Goal: Information Seeking & Learning: Learn about a topic

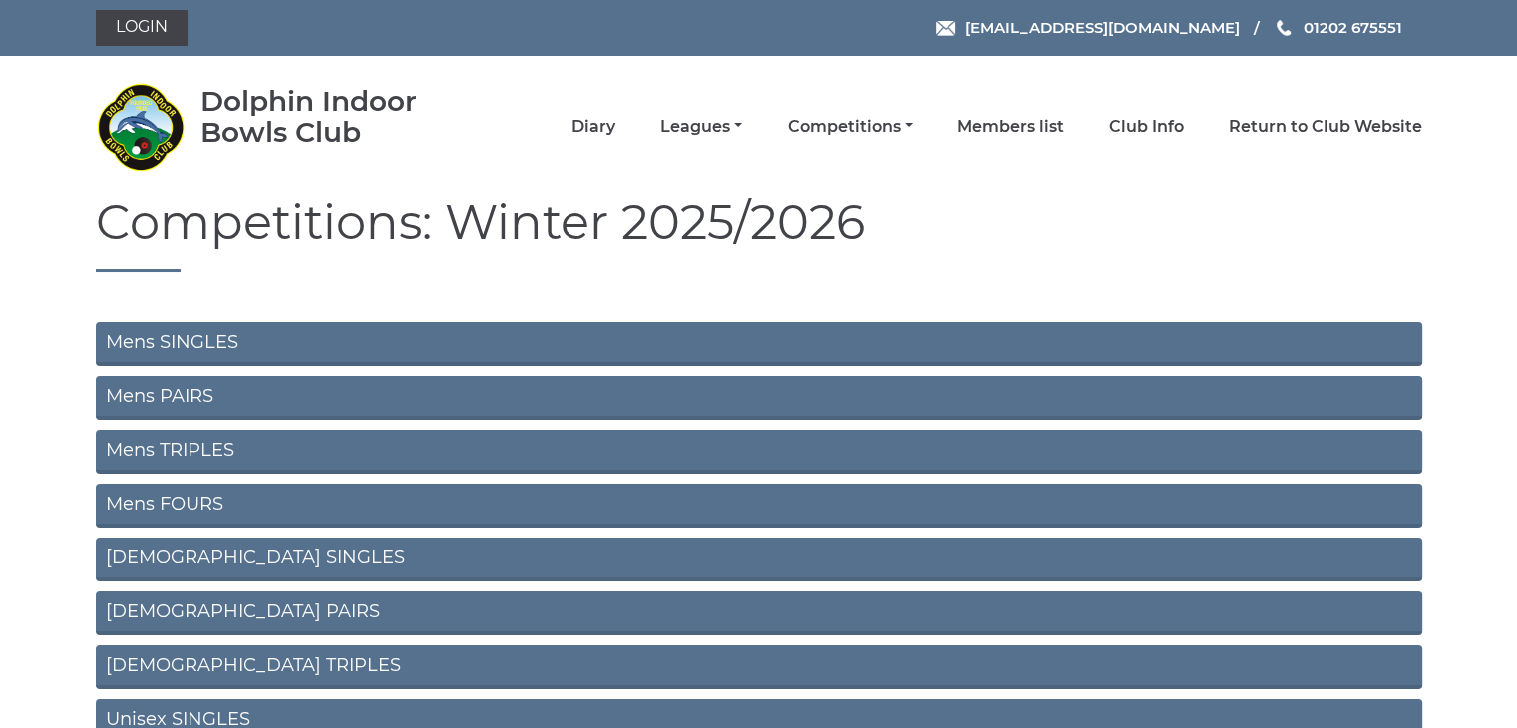
click at [219, 348] on link "Mens SINGLES" at bounding box center [759, 344] width 1326 height 44
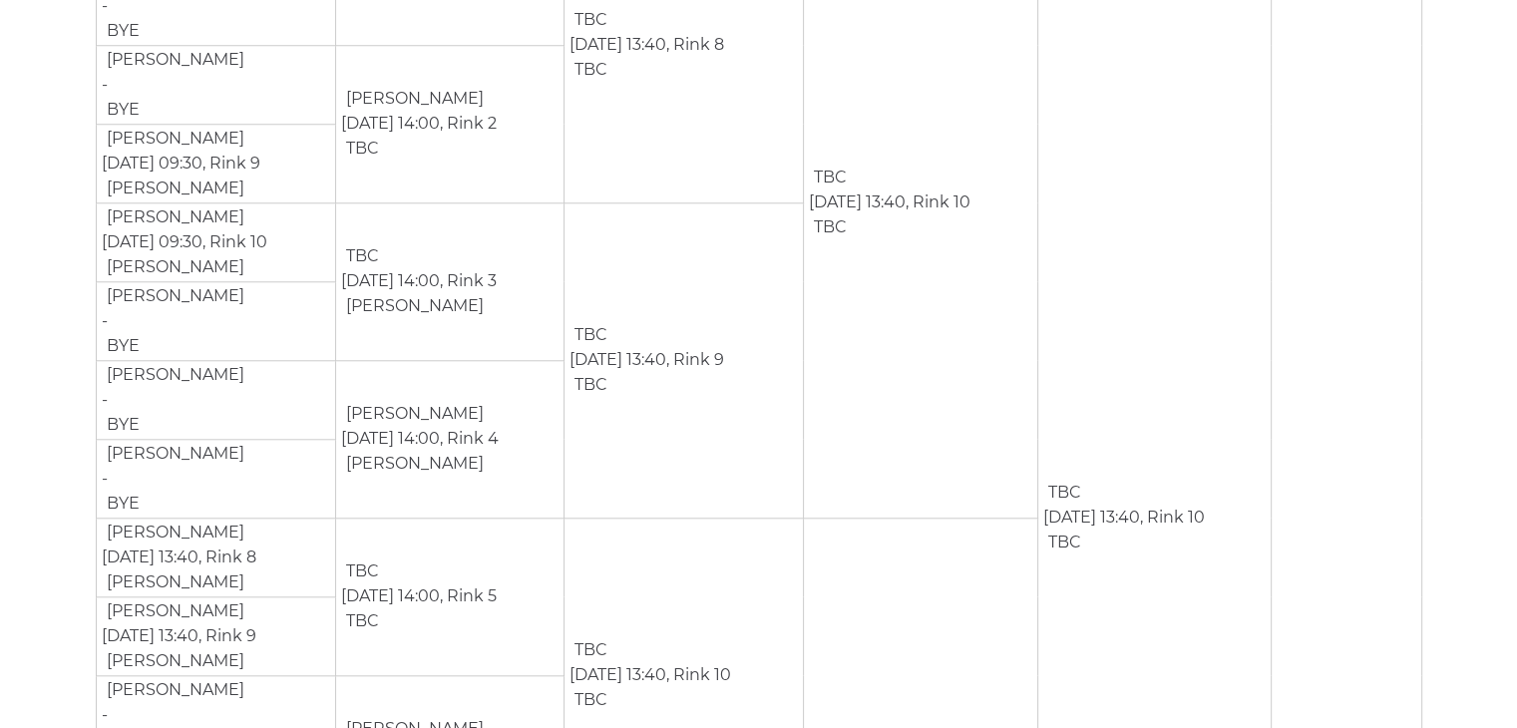
scroll to position [1835, 0]
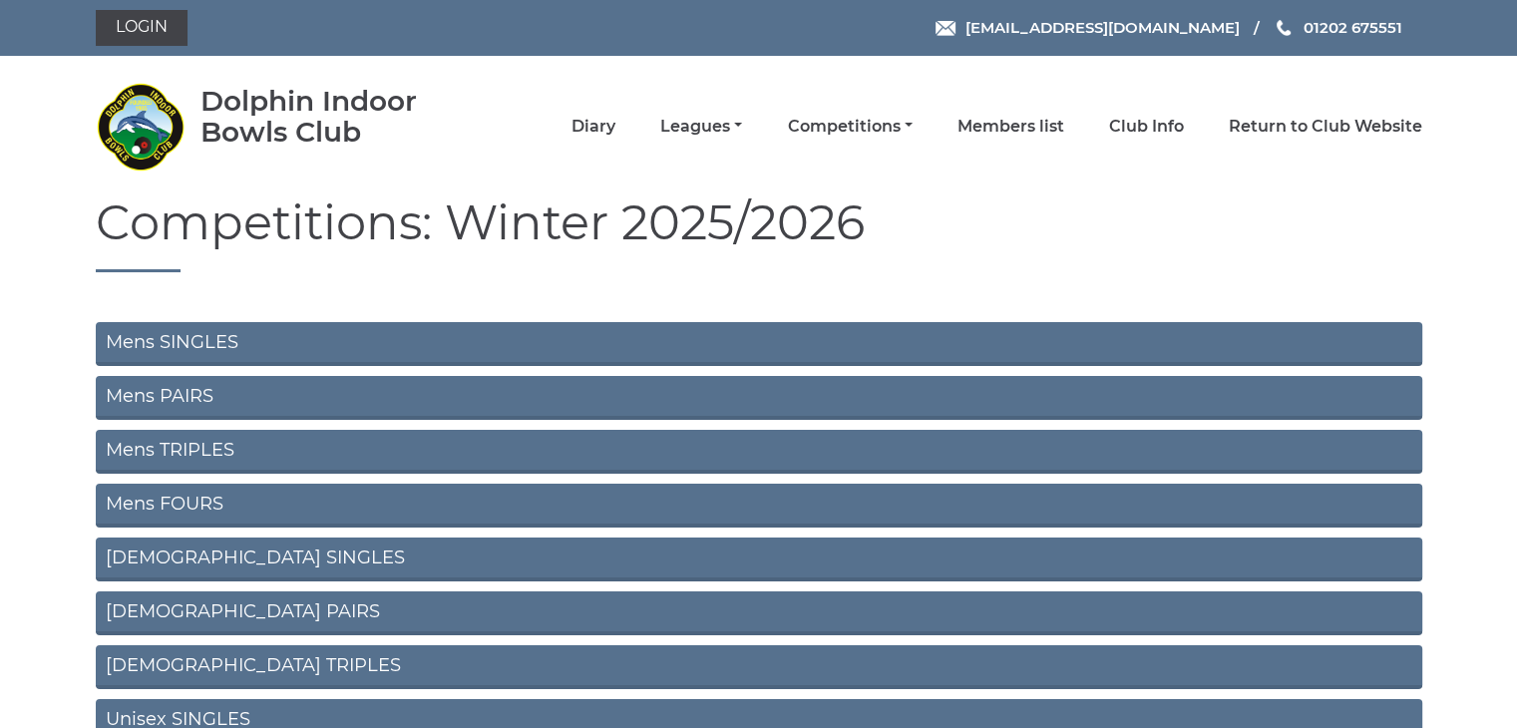
click at [222, 553] on link "[DEMOGRAPHIC_DATA] SINGLES" at bounding box center [759, 560] width 1326 height 44
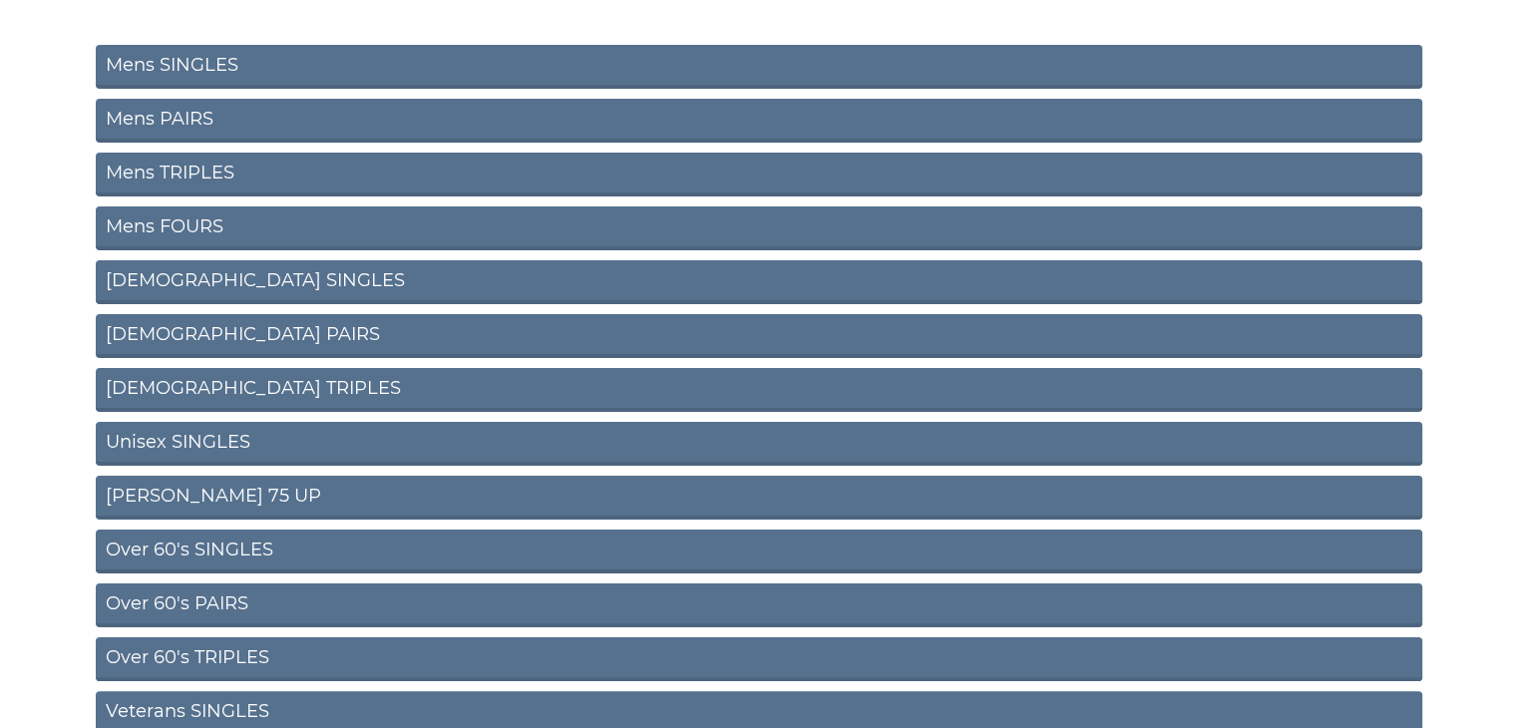
scroll to position [279, 0]
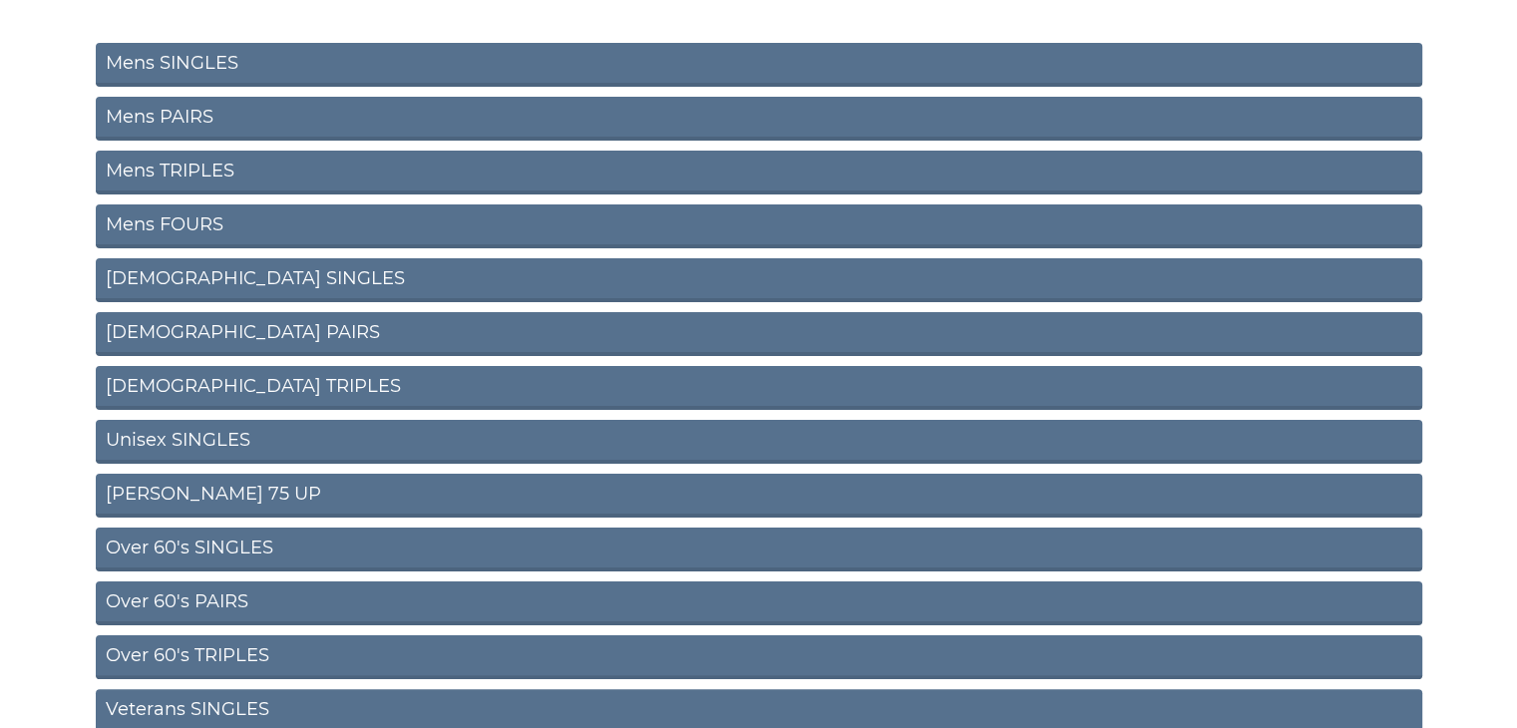
click at [211, 281] on link "Ladies SINGLES" at bounding box center [759, 280] width 1326 height 44
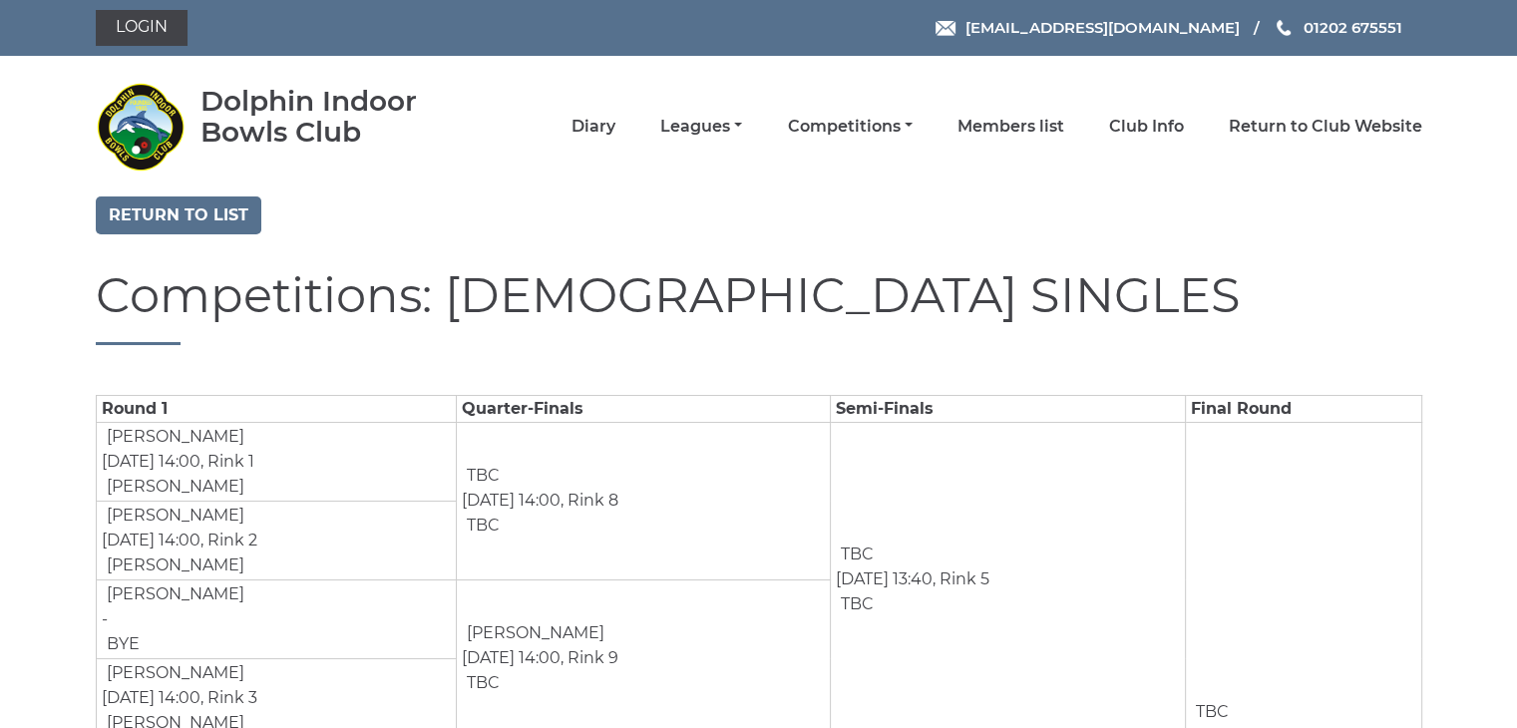
click at [37, 309] on section "Return to list Competitions: Ladies SINGLES Round 1 Quarter-Finals Semi-Finals …" at bounding box center [758, 624] width 1517 height 857
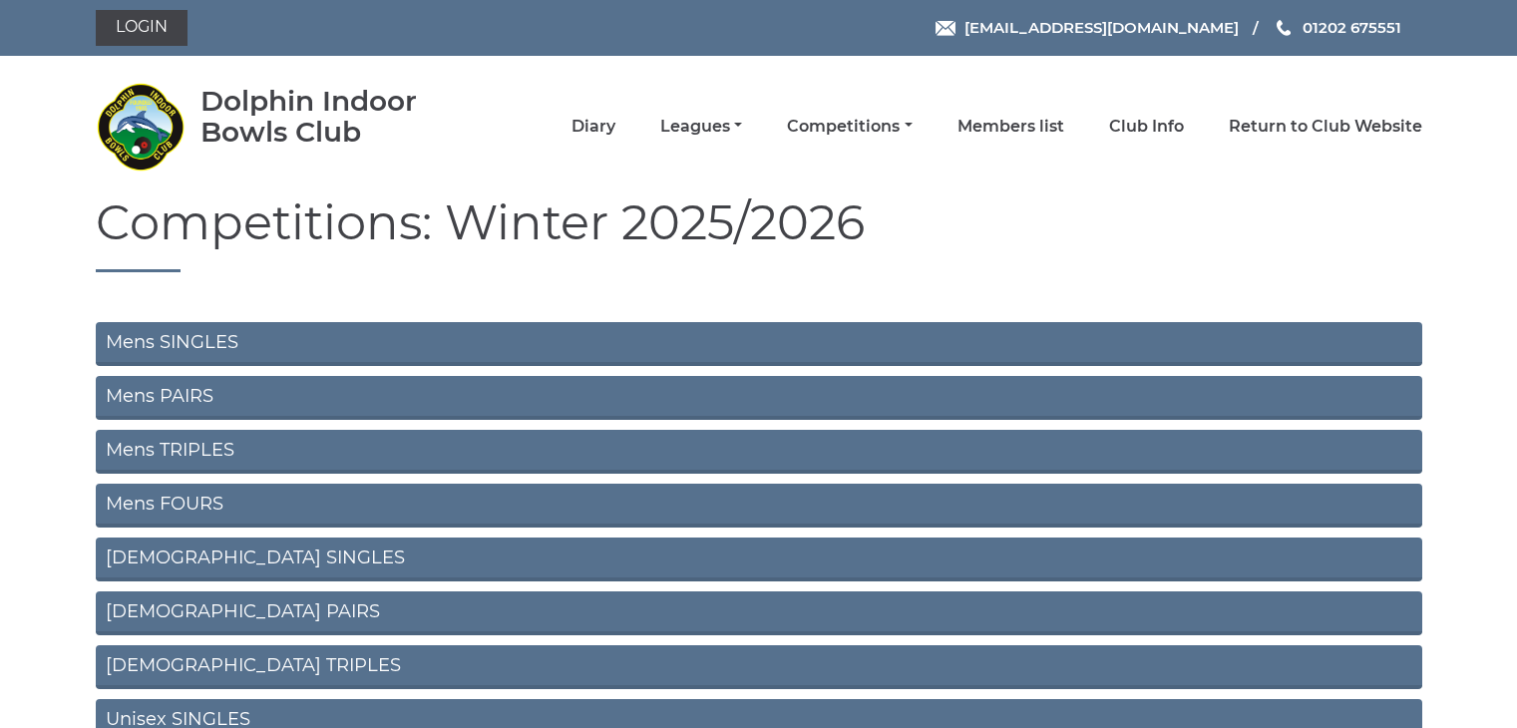
scroll to position [279, 0]
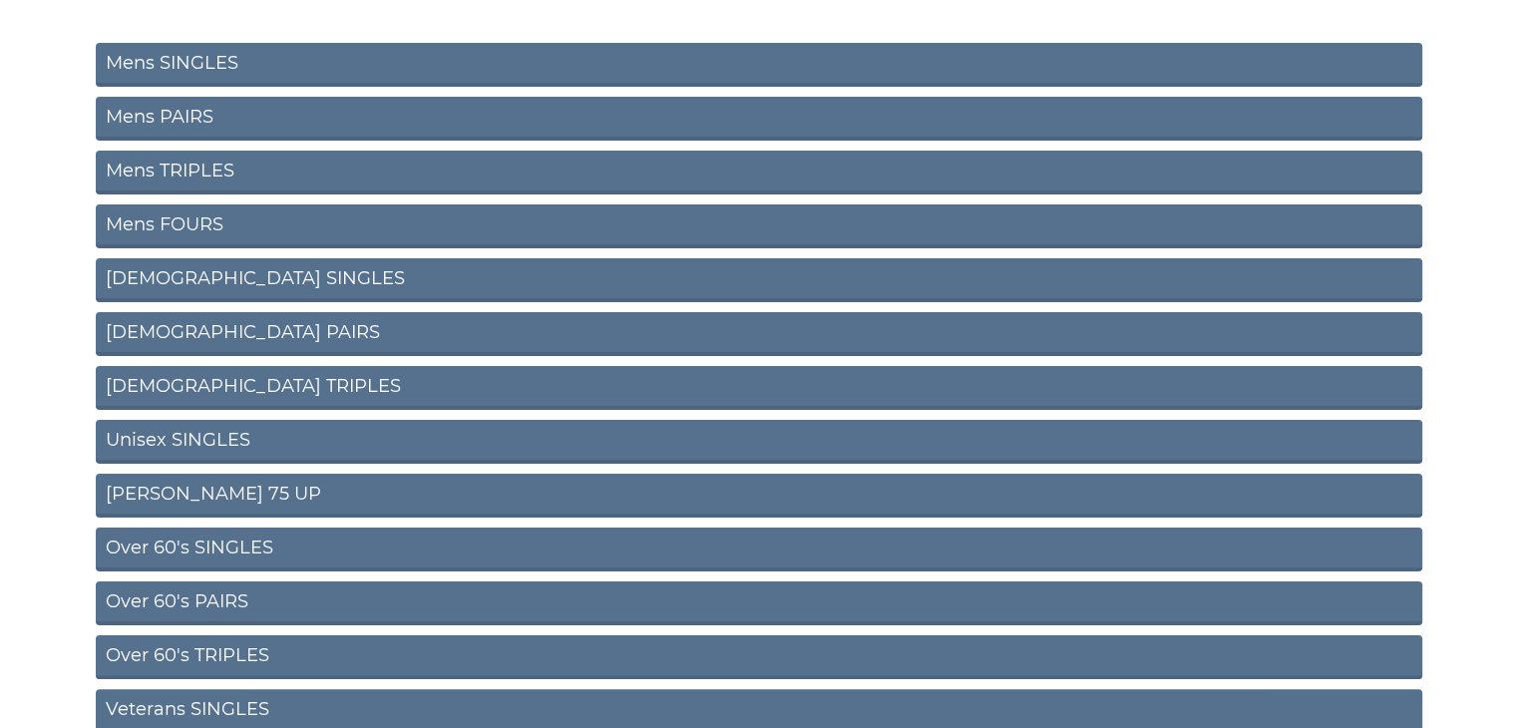
click at [175, 67] on link "Mens SINGLES" at bounding box center [759, 65] width 1326 height 44
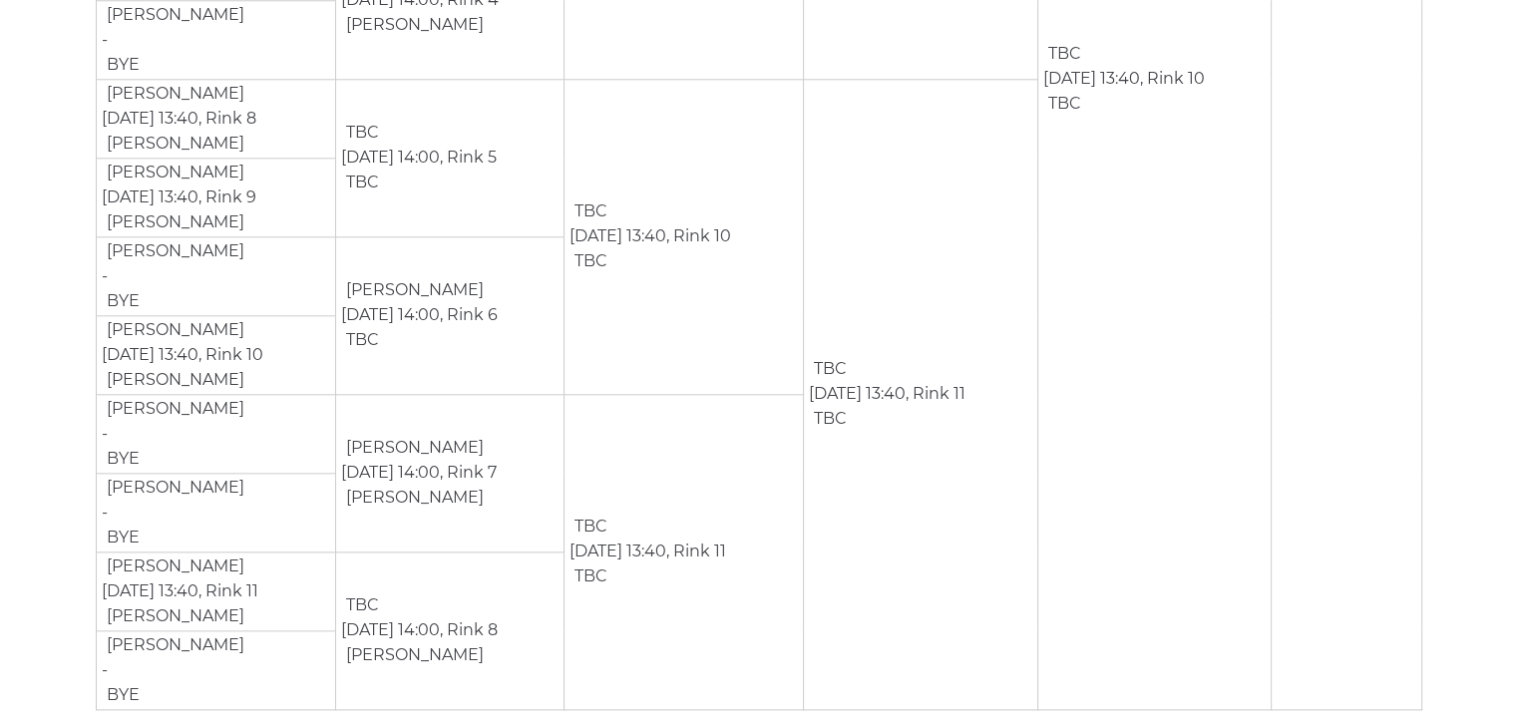
scroll to position [2261, 0]
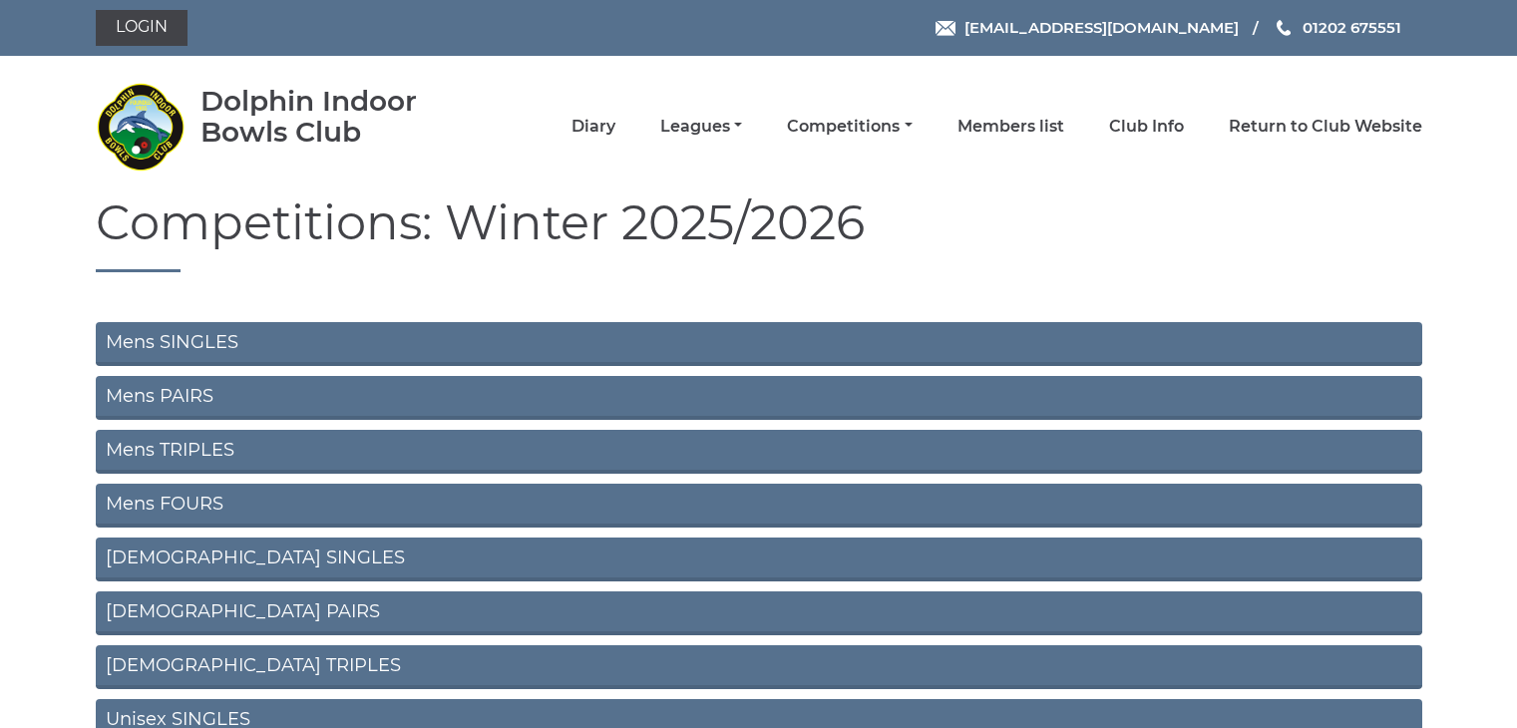
scroll to position [519, 0]
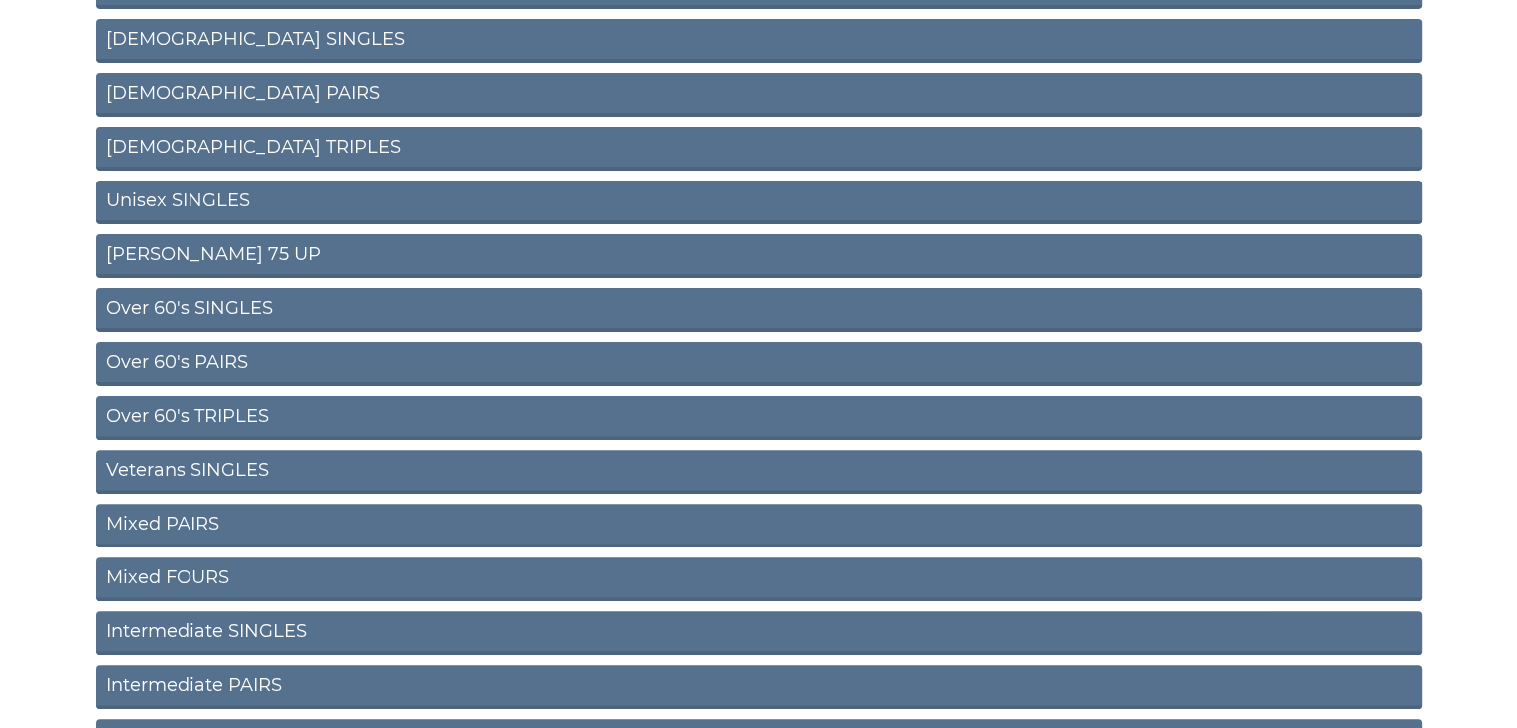
click at [140, 524] on link "Mixed PAIRS" at bounding box center [759, 526] width 1326 height 44
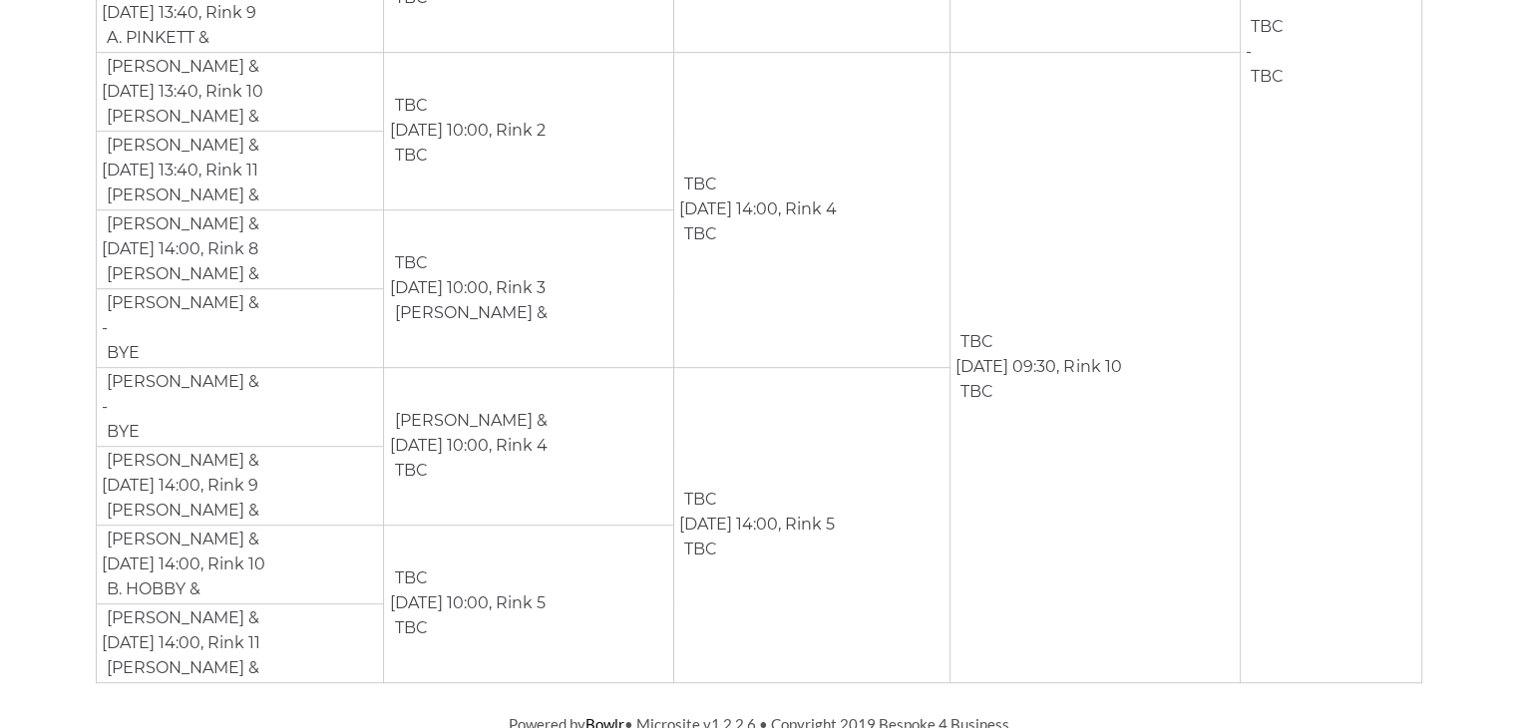
scroll to position [1003, 0]
click at [191, 354] on td "[PERSON_NAME] & - BYE" at bounding box center [240, 324] width 288 height 79
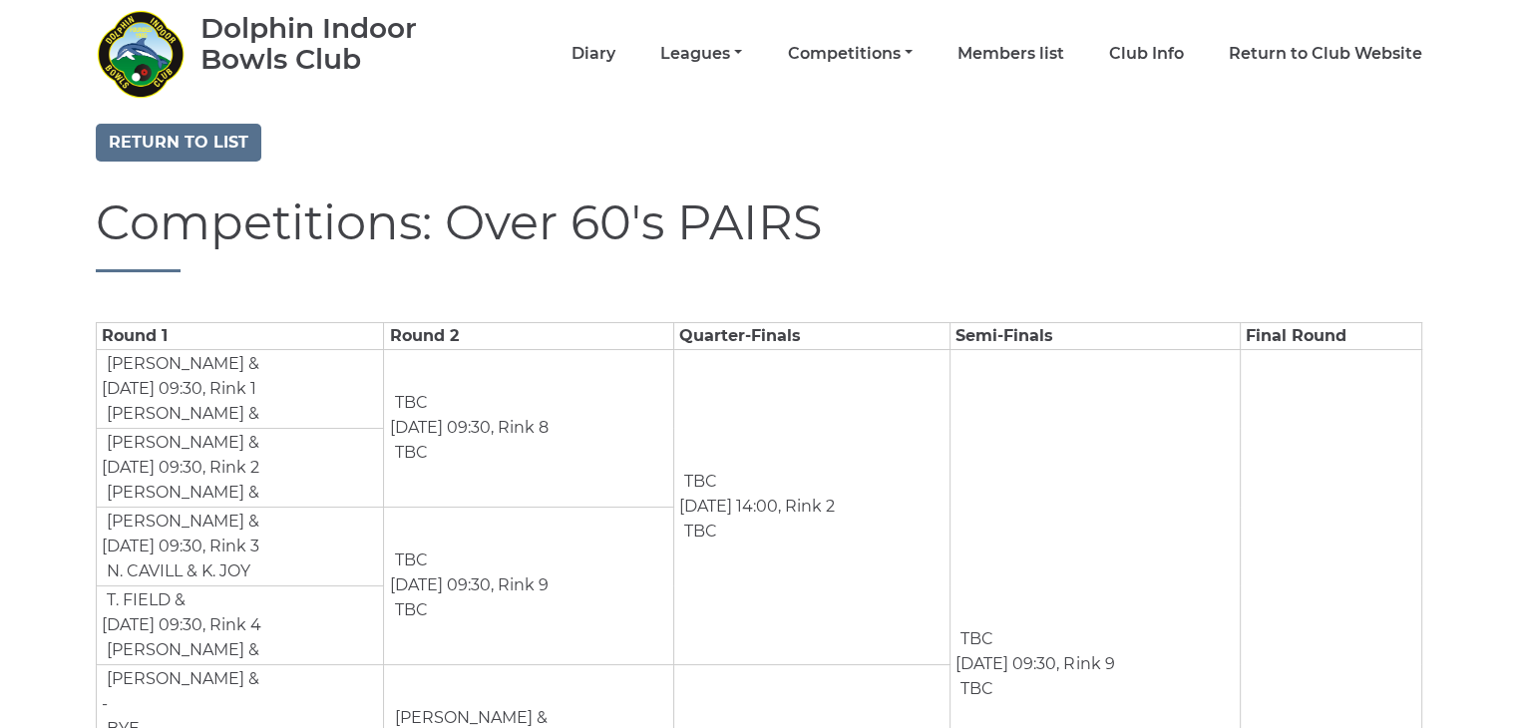
scroll to position [32, 0]
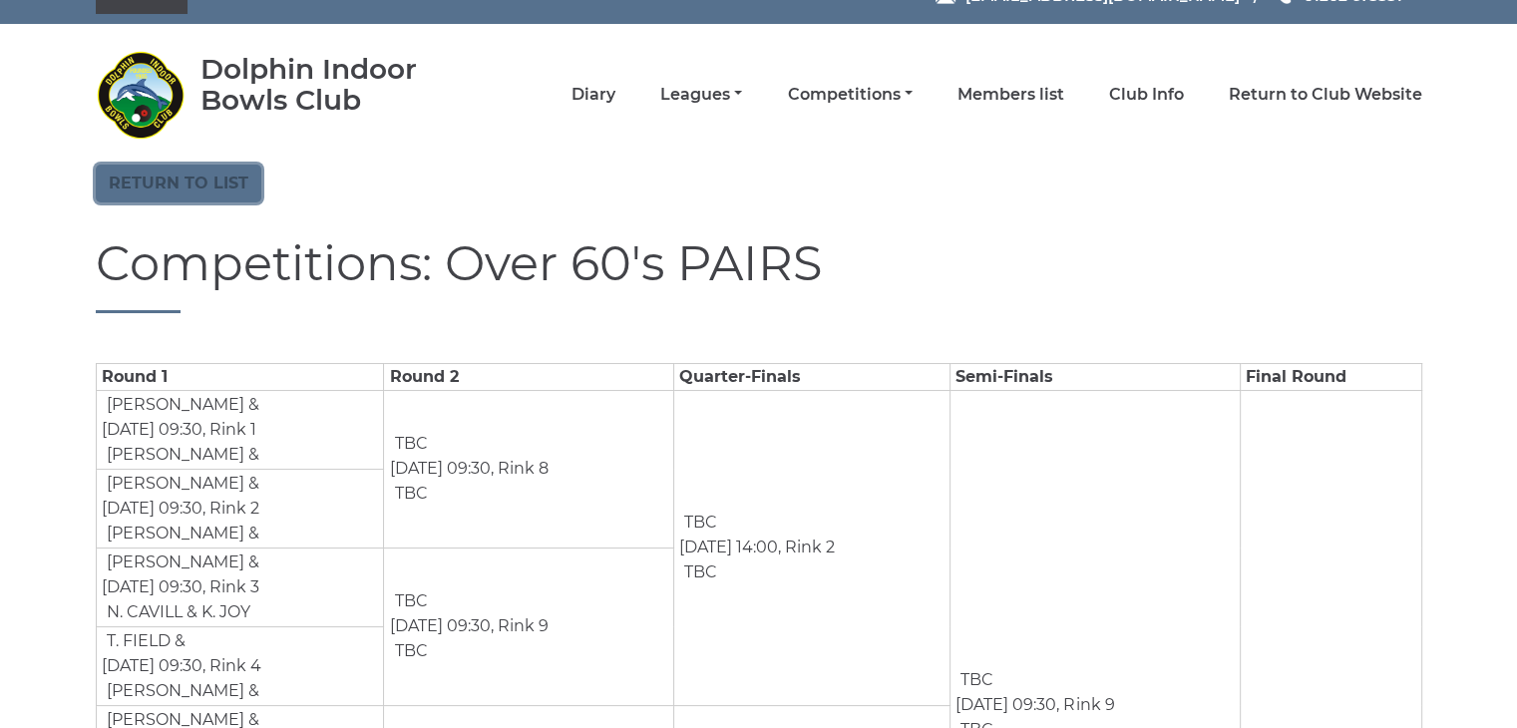
click at [164, 184] on link "Return to list" at bounding box center [179, 184] width 166 height 38
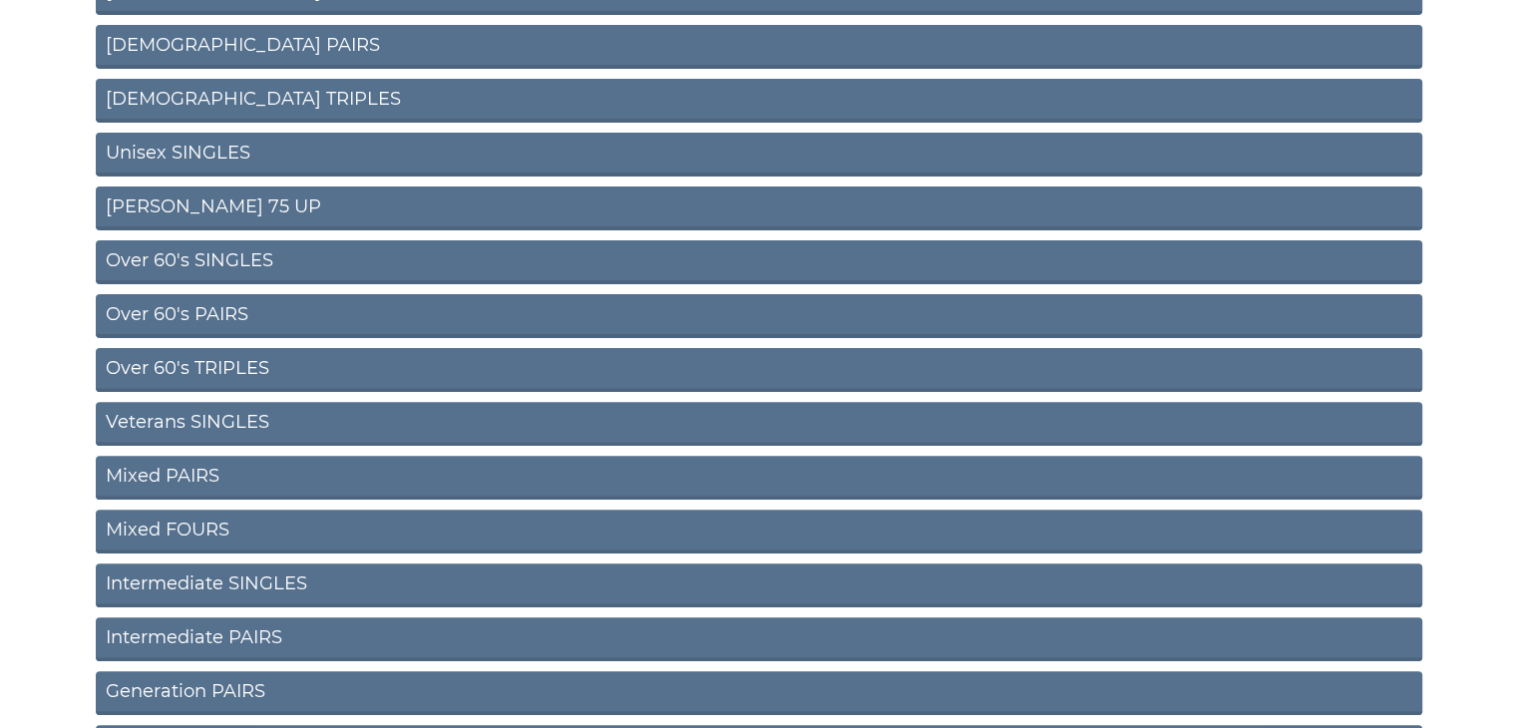
scroll to position [598, 0]
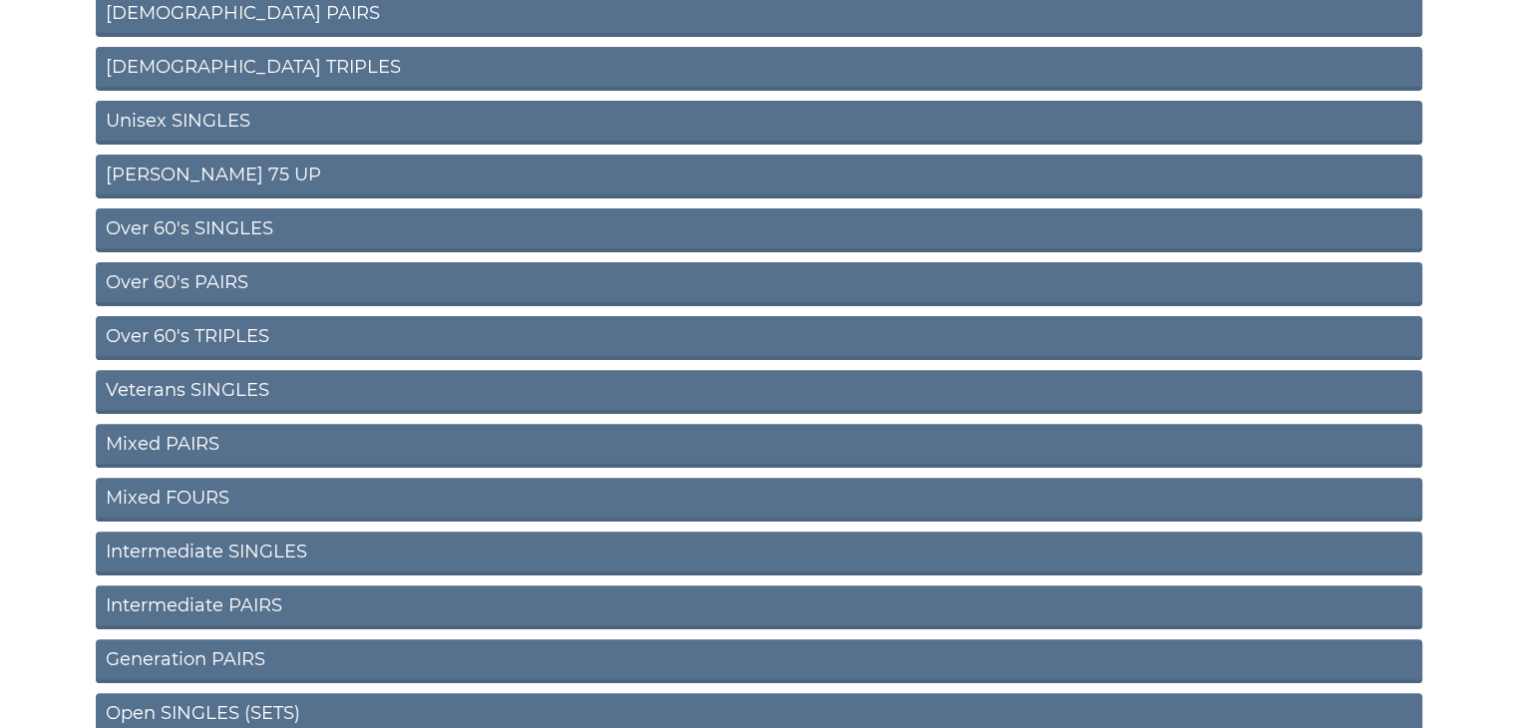
click at [195, 230] on link "Over 60's SINGLES" at bounding box center [759, 230] width 1326 height 44
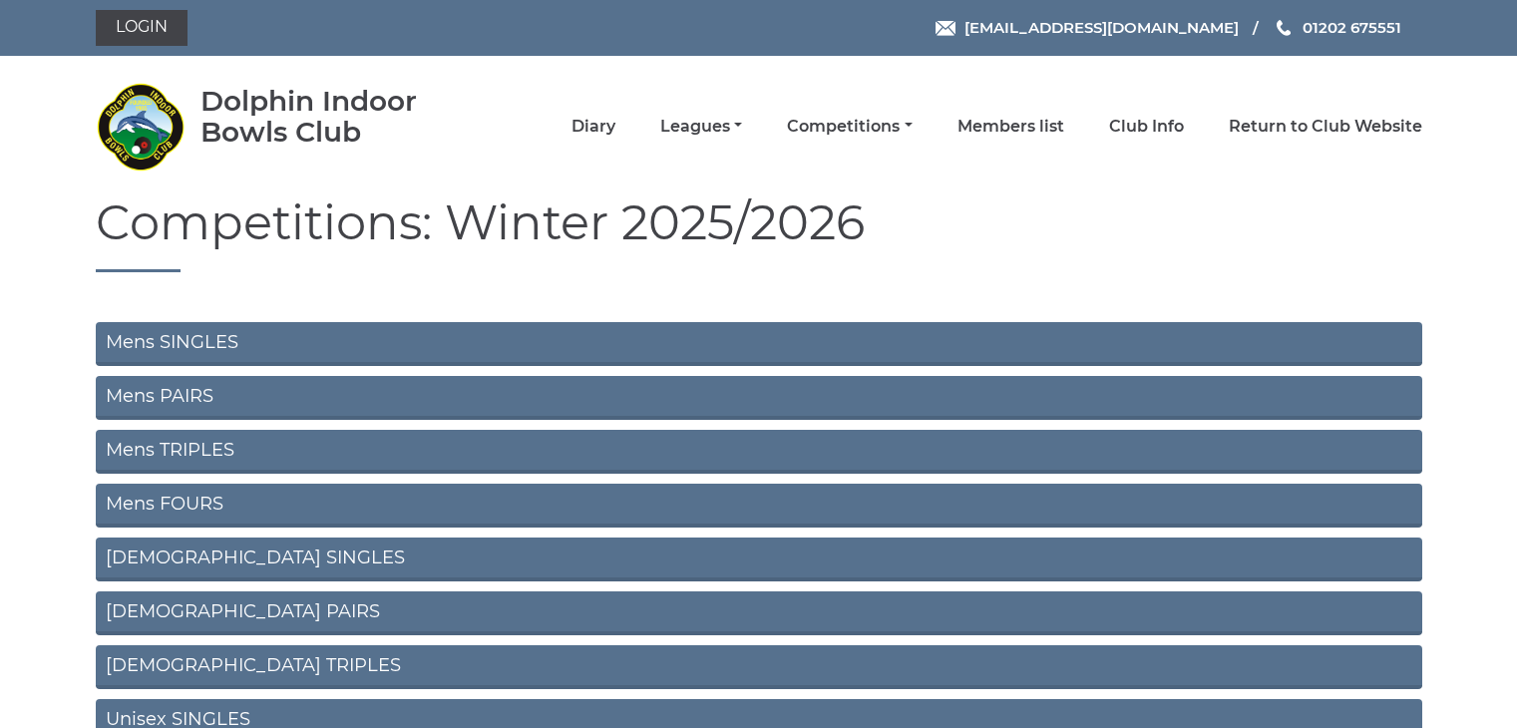
scroll to position [589, 0]
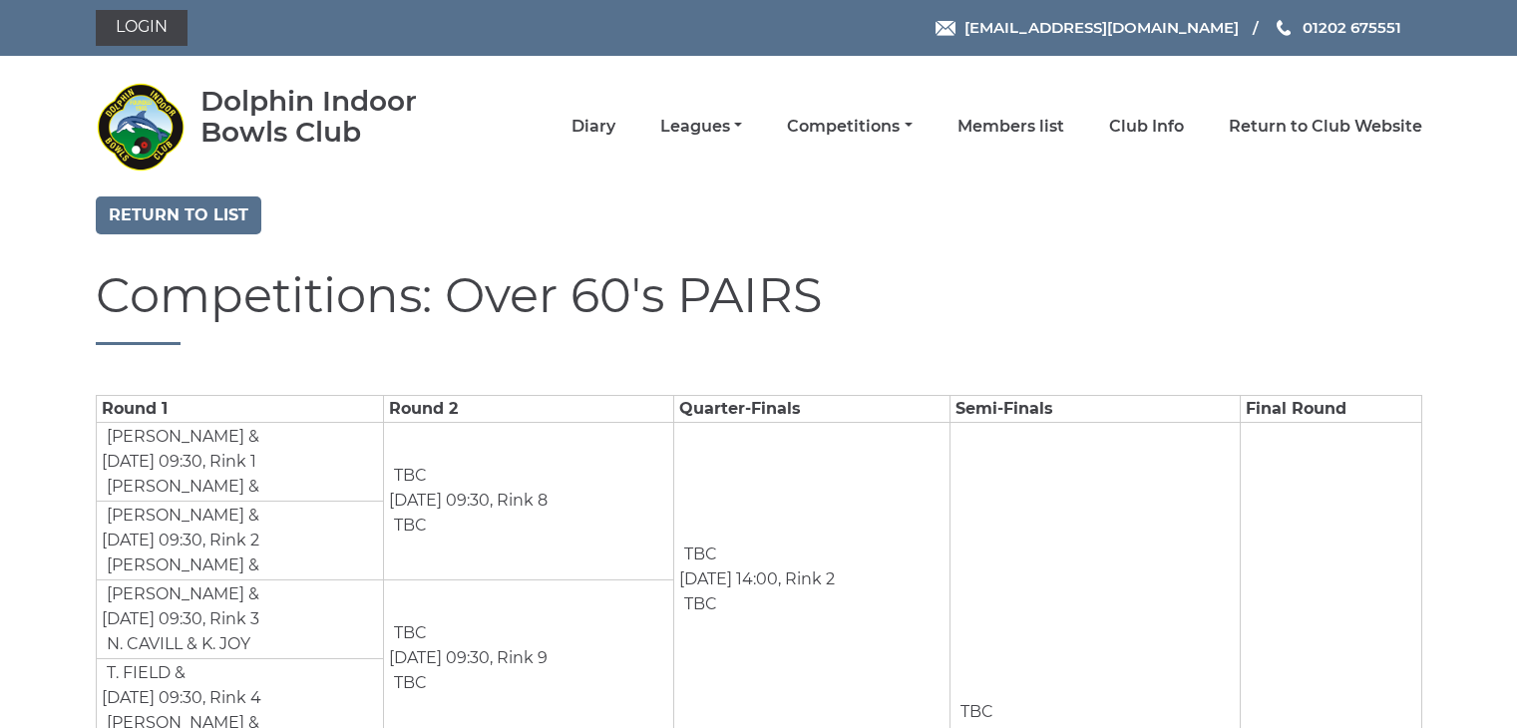
scroll to position [26, 0]
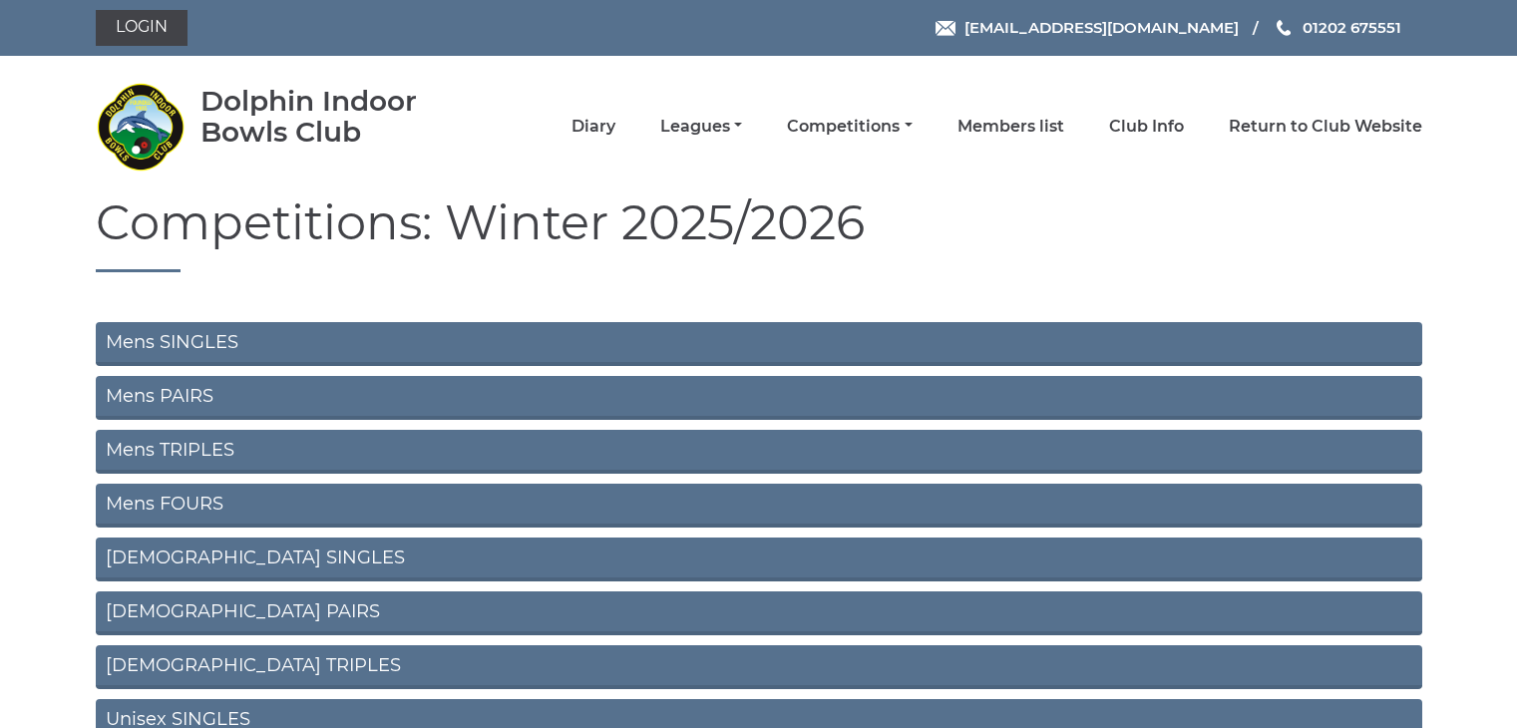
scroll to position [519, 0]
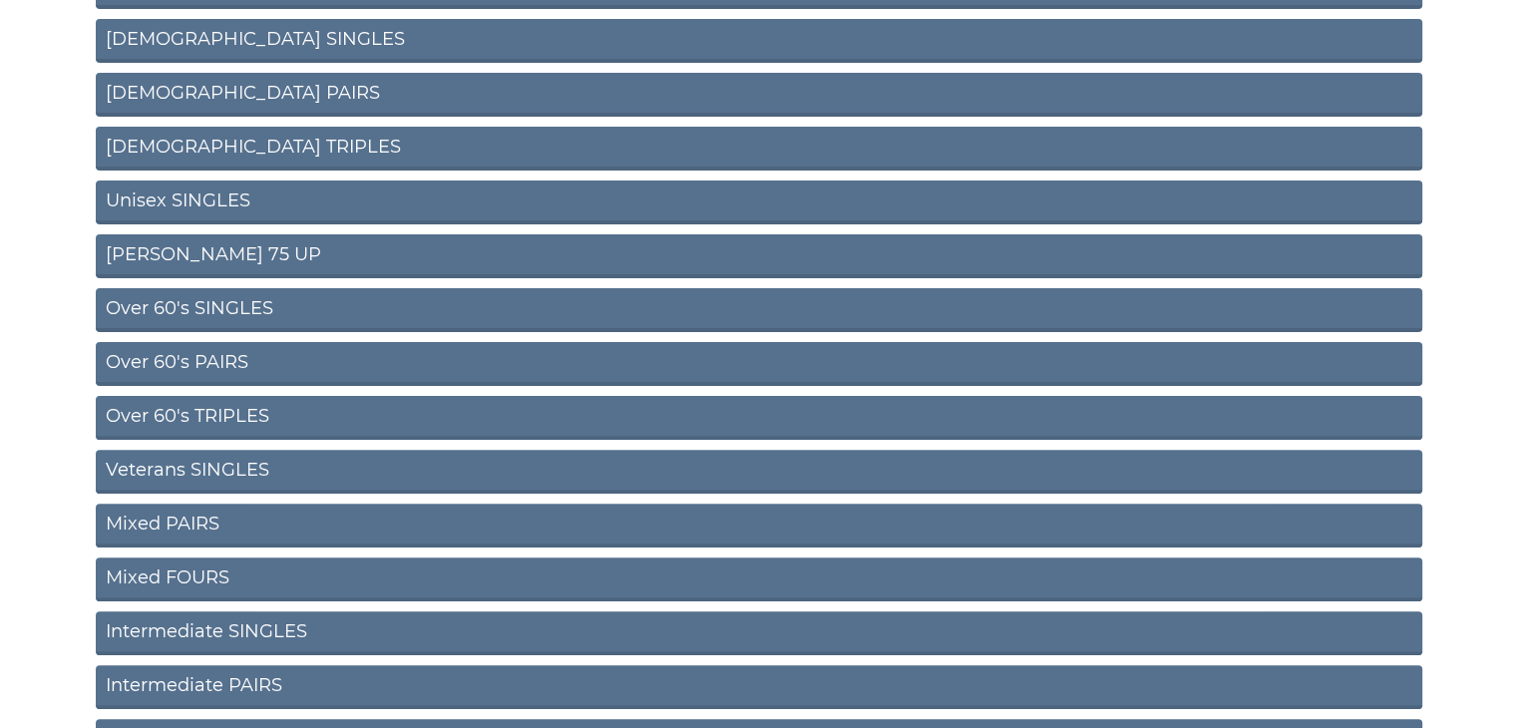
click at [182, 196] on link "Unisex SINGLES" at bounding box center [759, 203] width 1326 height 44
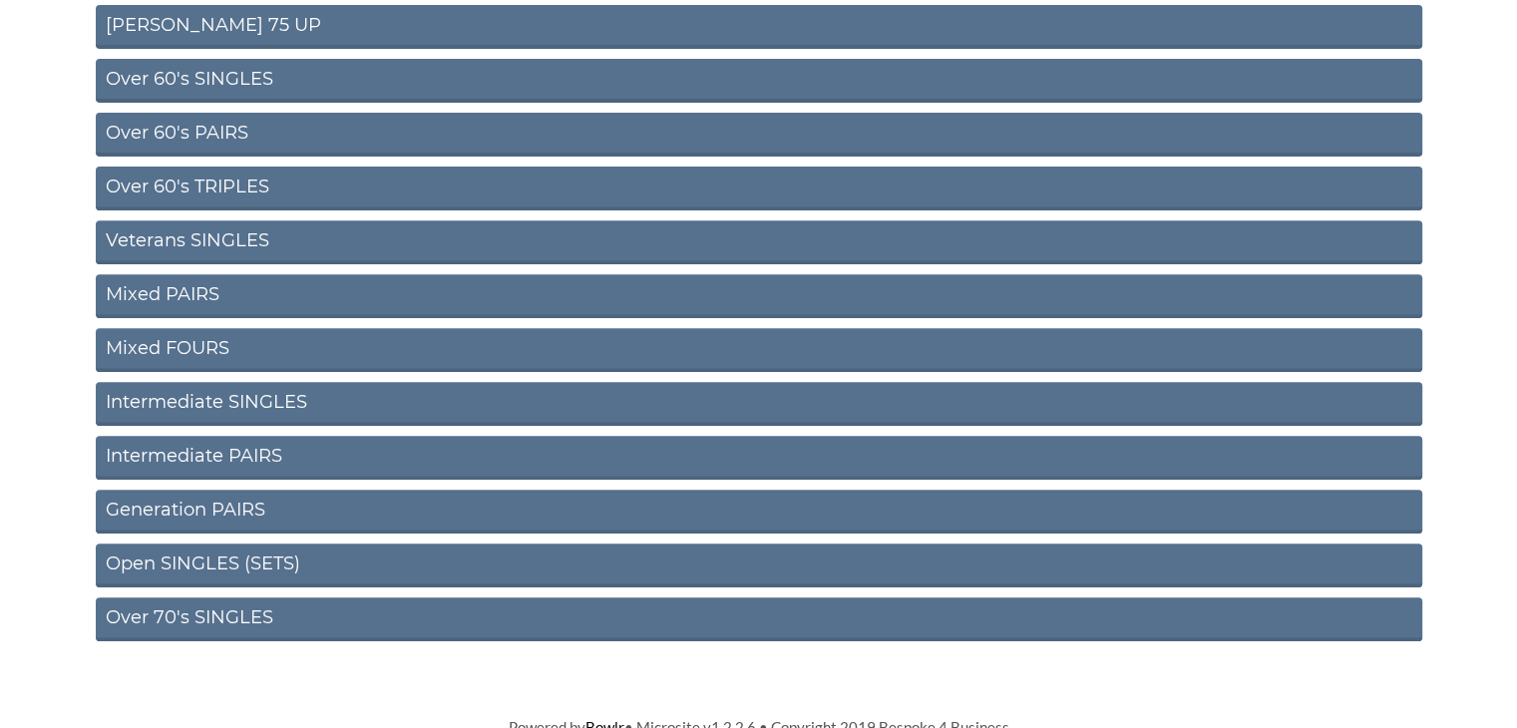
scroll to position [758, 0]
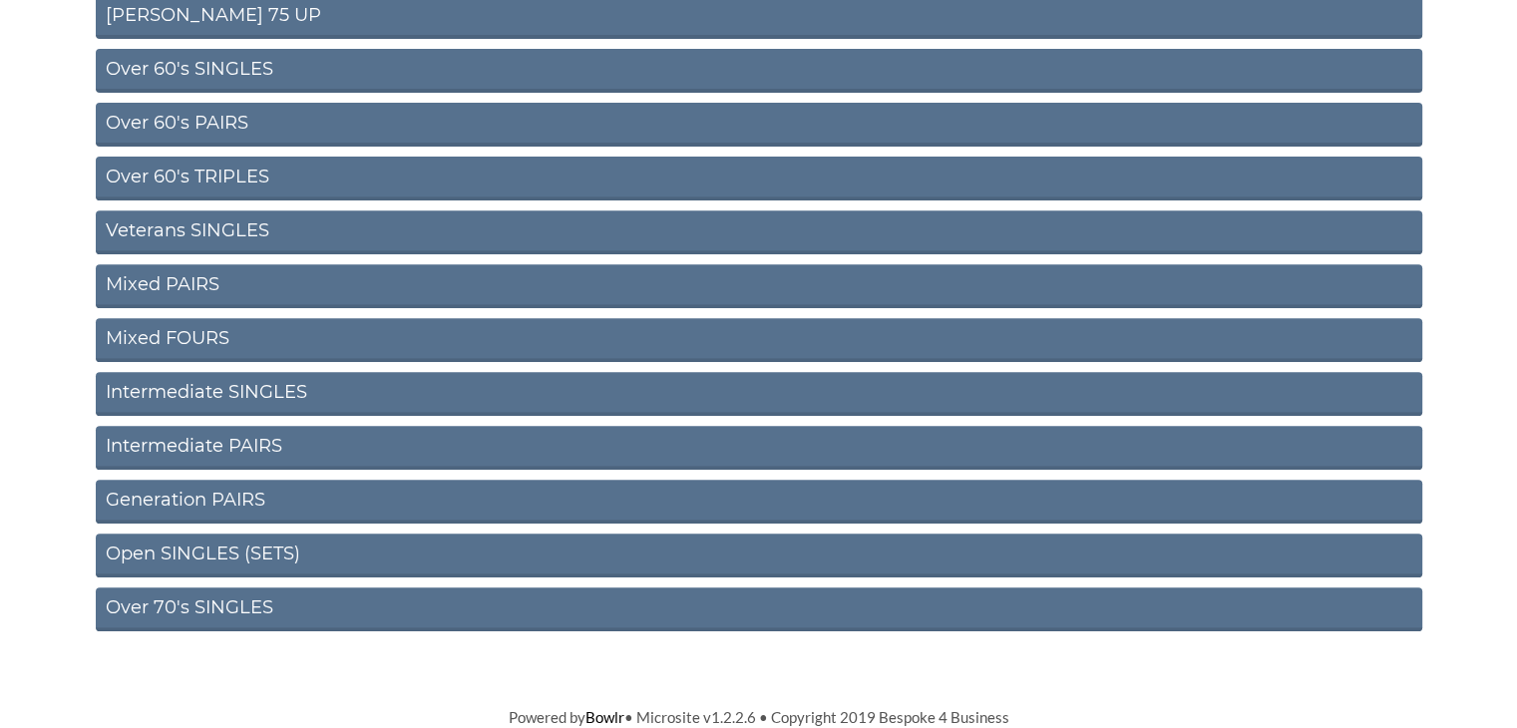
click at [162, 598] on link "Over 70's SINGLES" at bounding box center [759, 609] width 1326 height 44
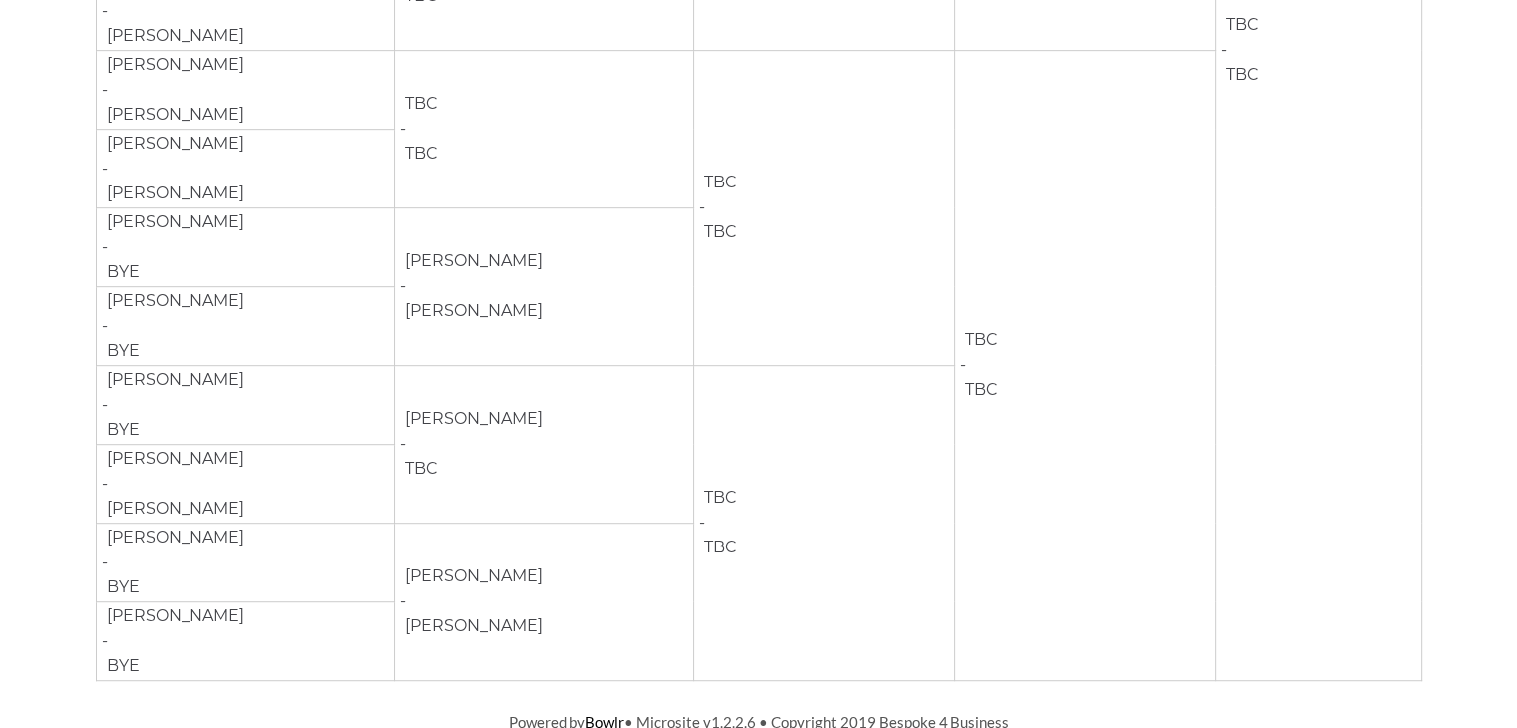
scroll to position [1027, 0]
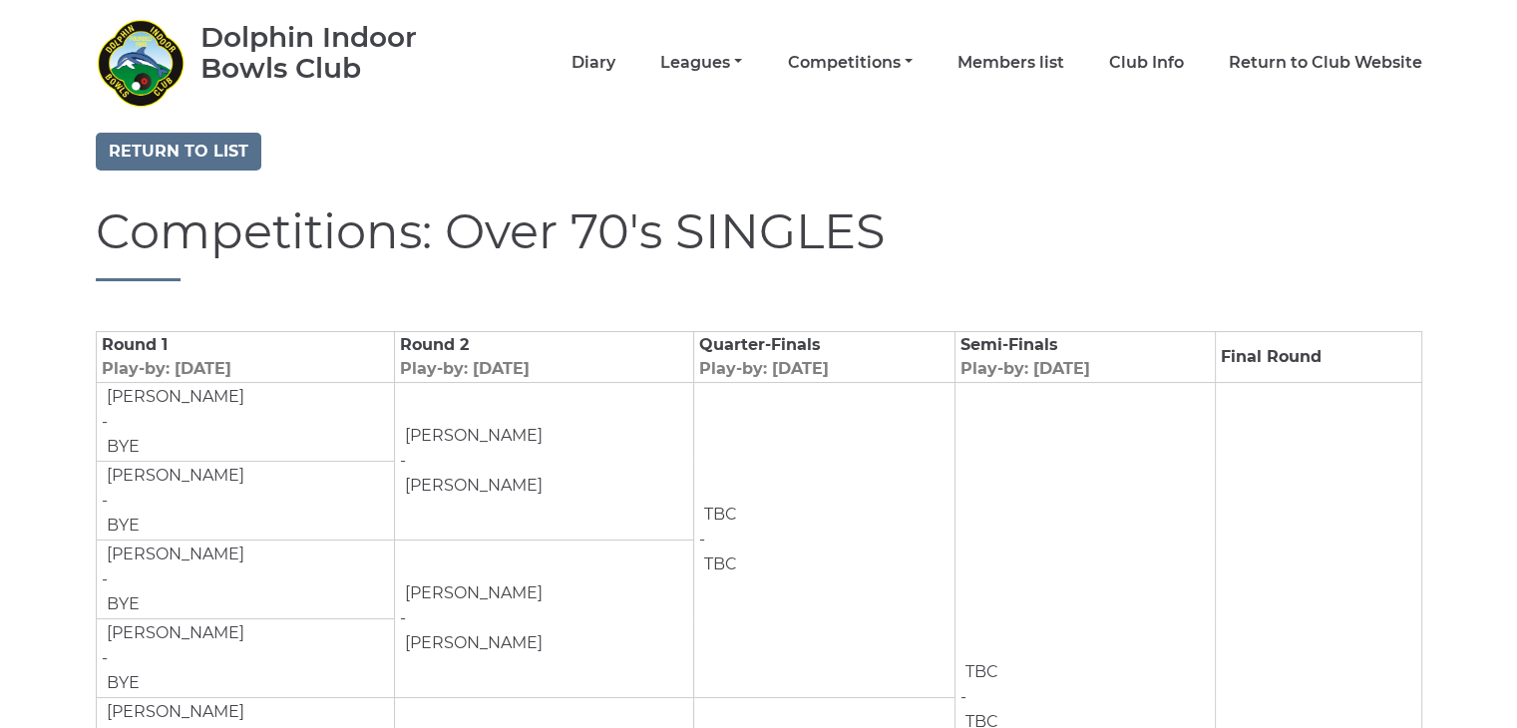
scroll to position [0, 0]
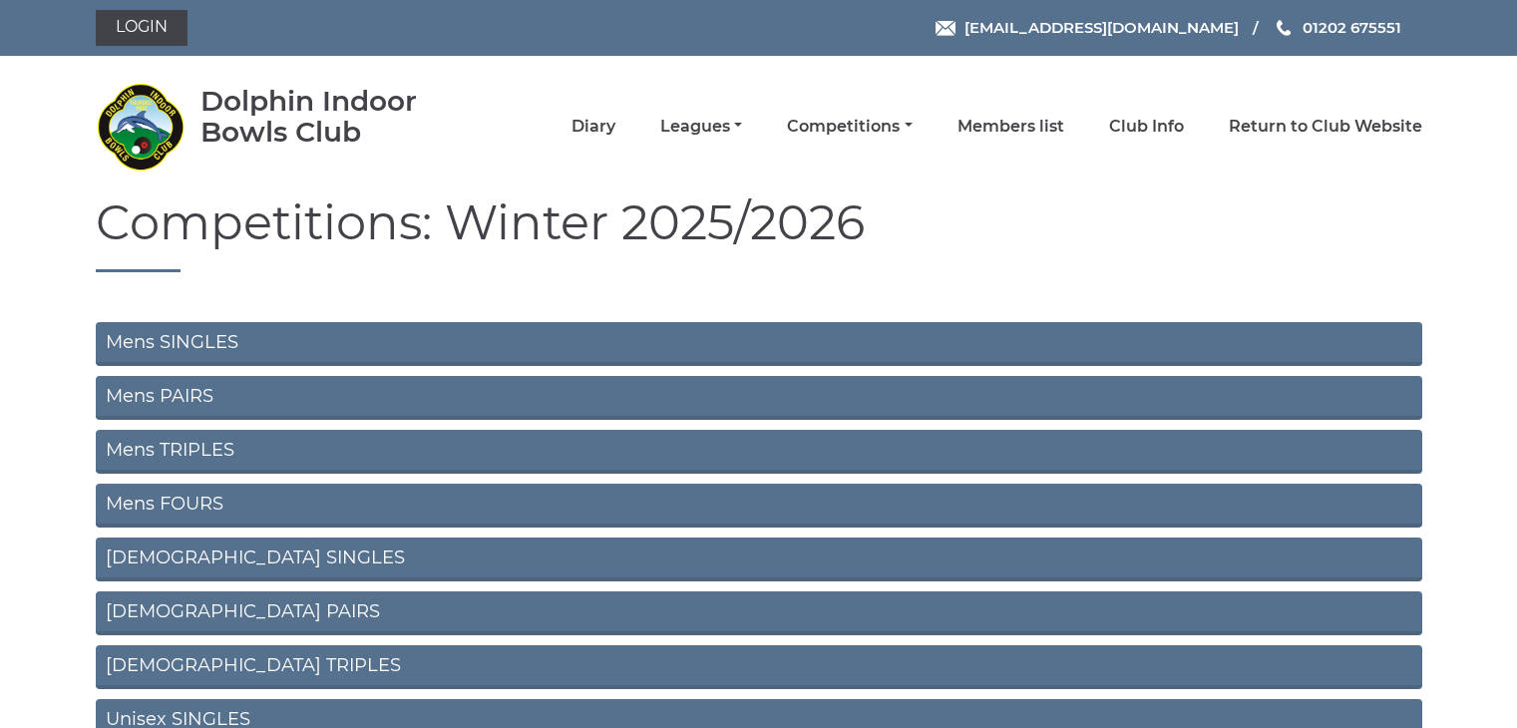
scroll to position [750, 0]
